Goal: Transaction & Acquisition: Purchase product/service

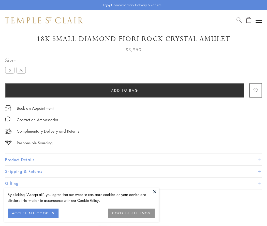
scroll to position [30, 0]
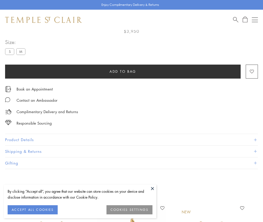
click at [123, 71] on span "Add to bag" at bounding box center [122, 72] width 27 height 6
